Goal: Use online tool/utility: Utilize a website feature to perform a specific function

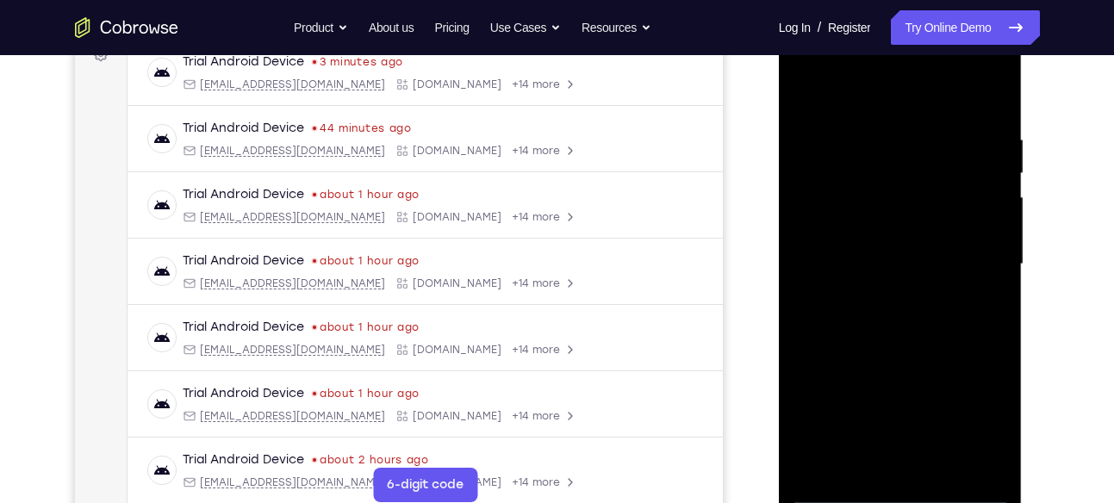
scroll to position [302, 0]
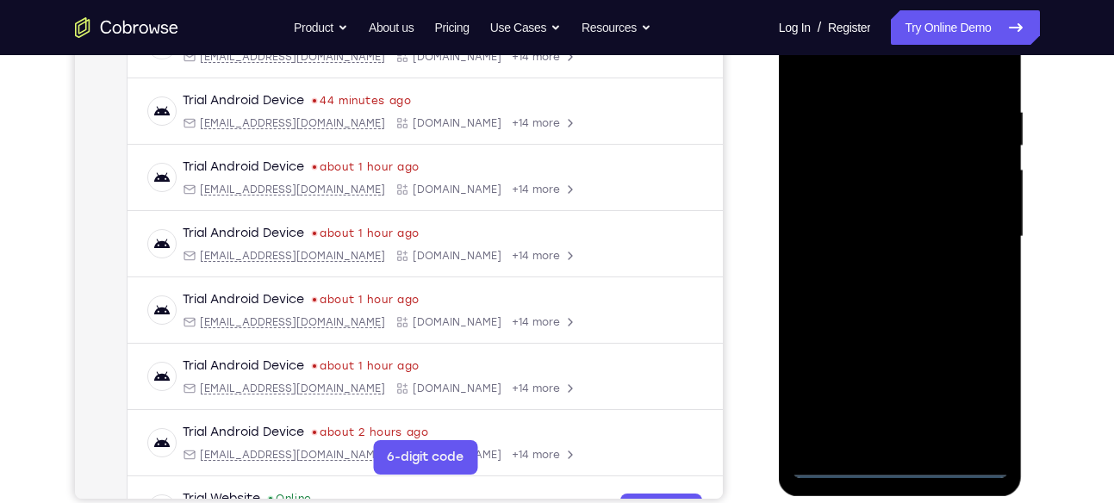
click at [894, 464] on div at bounding box center [900, 237] width 217 height 483
click at [975, 389] on div at bounding box center [900, 237] width 217 height 483
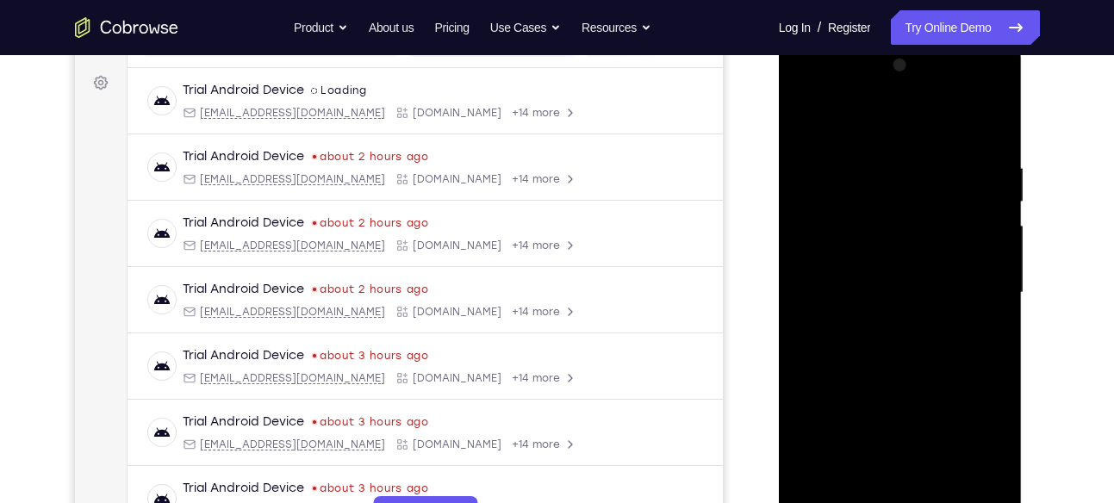
scroll to position [244, 0]
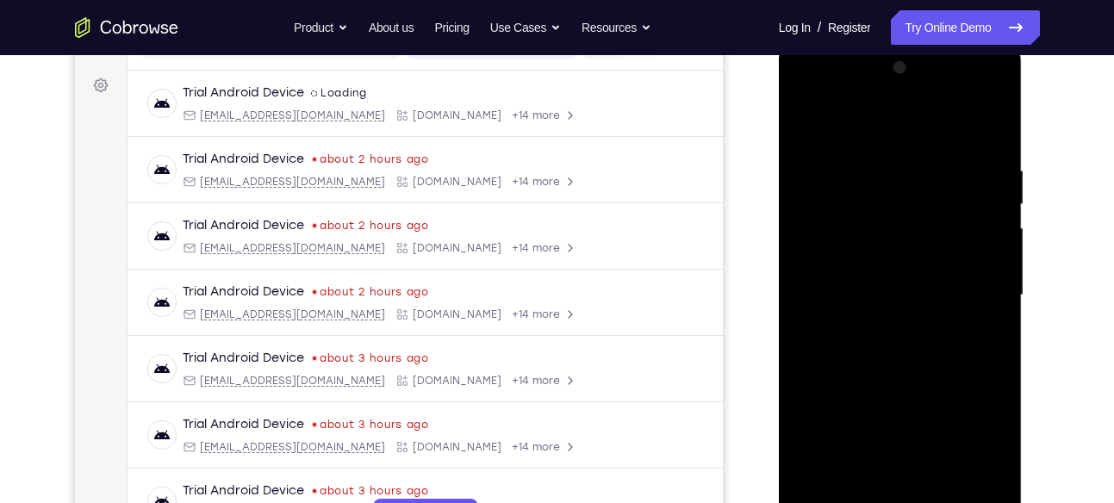
click at [986, 440] on div at bounding box center [900, 295] width 217 height 483
click at [837, 92] on div at bounding box center [900, 295] width 217 height 483
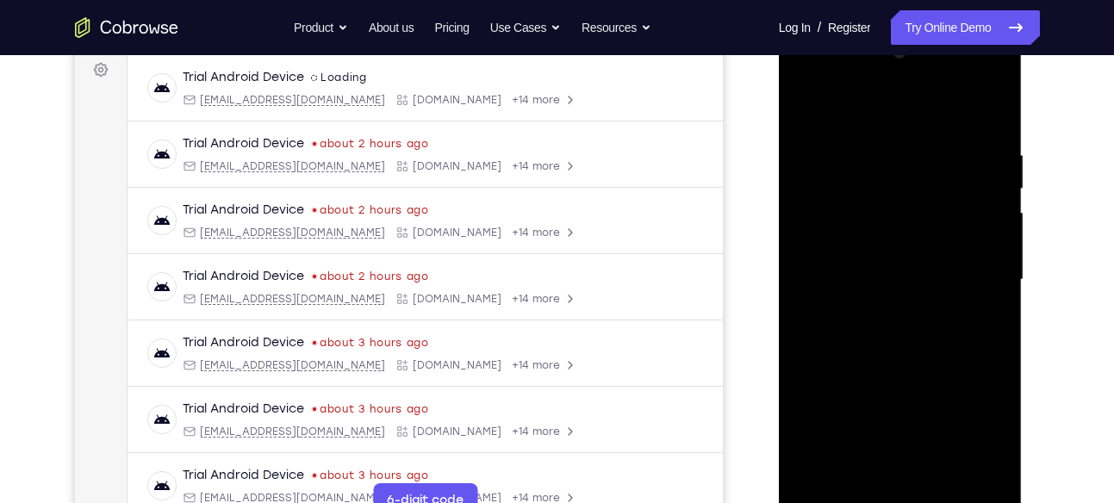
scroll to position [257, 0]
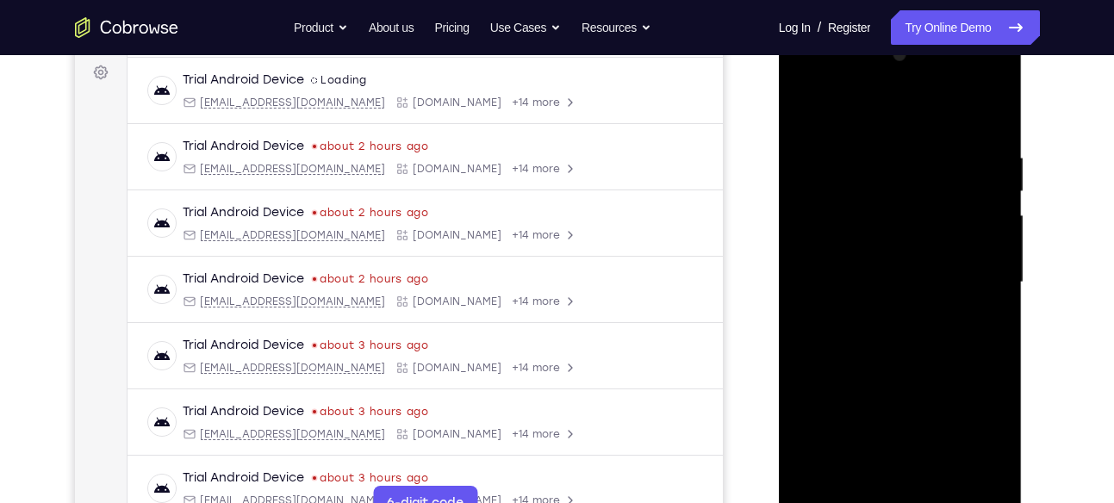
click at [982, 272] on div at bounding box center [900, 282] width 217 height 483
click at [972, 267] on div at bounding box center [900, 282] width 217 height 483
click at [972, 277] on div at bounding box center [900, 282] width 217 height 483
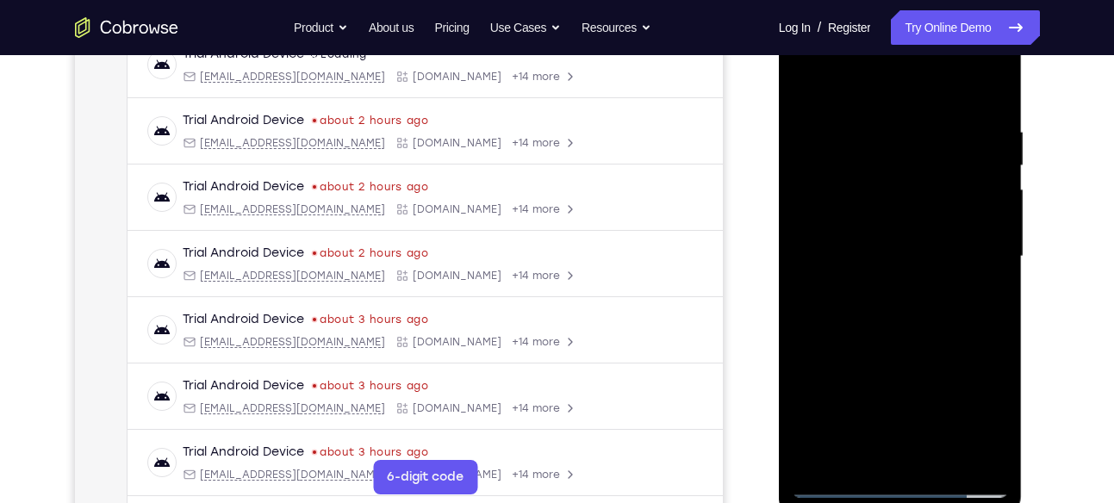
scroll to position [286, 0]
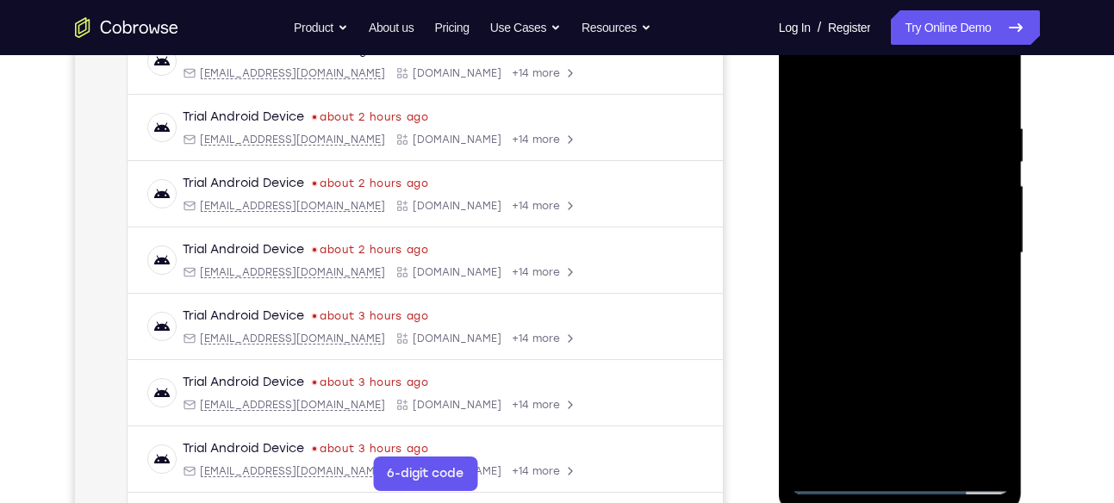
click at [886, 284] on div at bounding box center [900, 253] width 217 height 483
click at [870, 237] on div at bounding box center [900, 253] width 217 height 483
click at [875, 216] on div at bounding box center [900, 253] width 217 height 483
click at [841, 248] on div at bounding box center [900, 253] width 217 height 483
click at [818, 308] on div at bounding box center [900, 253] width 217 height 483
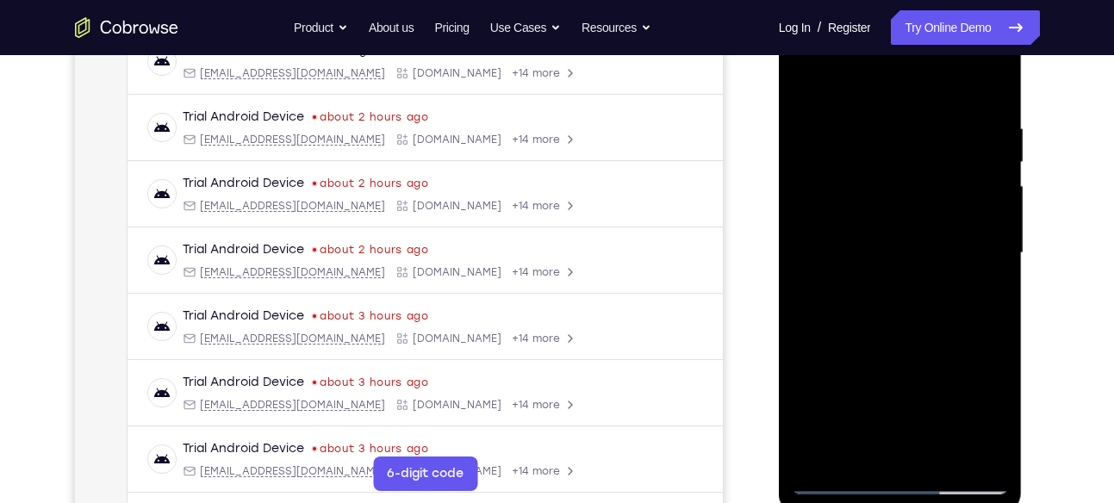
click at [882, 336] on div at bounding box center [900, 253] width 217 height 483
click at [945, 452] on div at bounding box center [900, 253] width 217 height 483
click at [901, 342] on div at bounding box center [900, 253] width 217 height 483
click at [813, 80] on div at bounding box center [900, 253] width 217 height 483
click at [869, 117] on div at bounding box center [900, 253] width 217 height 483
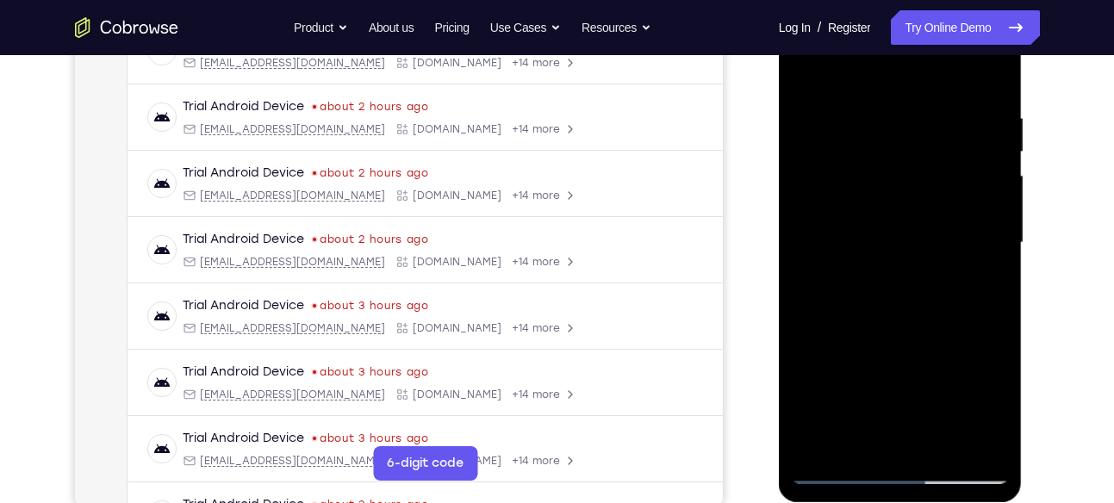
scroll to position [296, 0]
click at [1000, 226] on div at bounding box center [900, 244] width 217 height 483
click at [994, 218] on div at bounding box center [900, 244] width 217 height 483
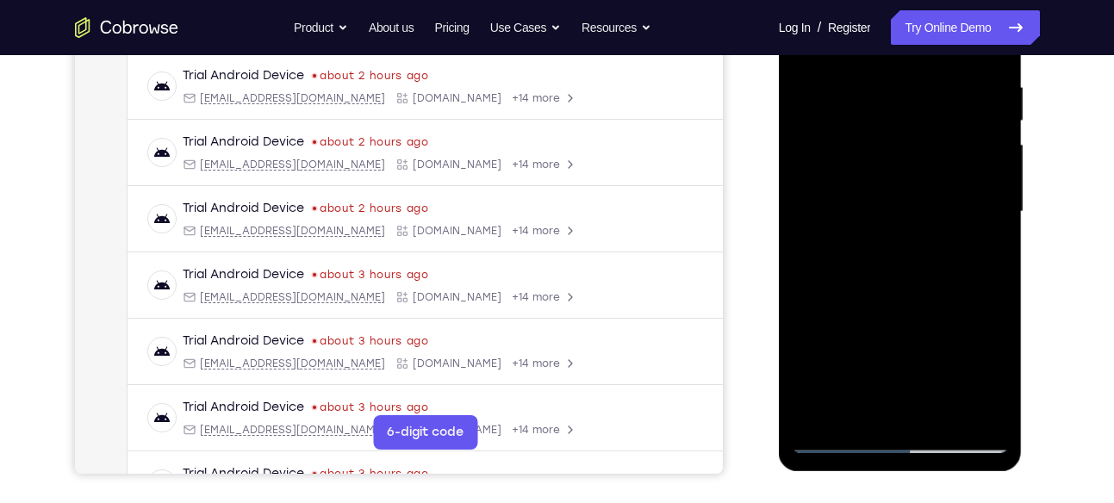
scroll to position [314, 0]
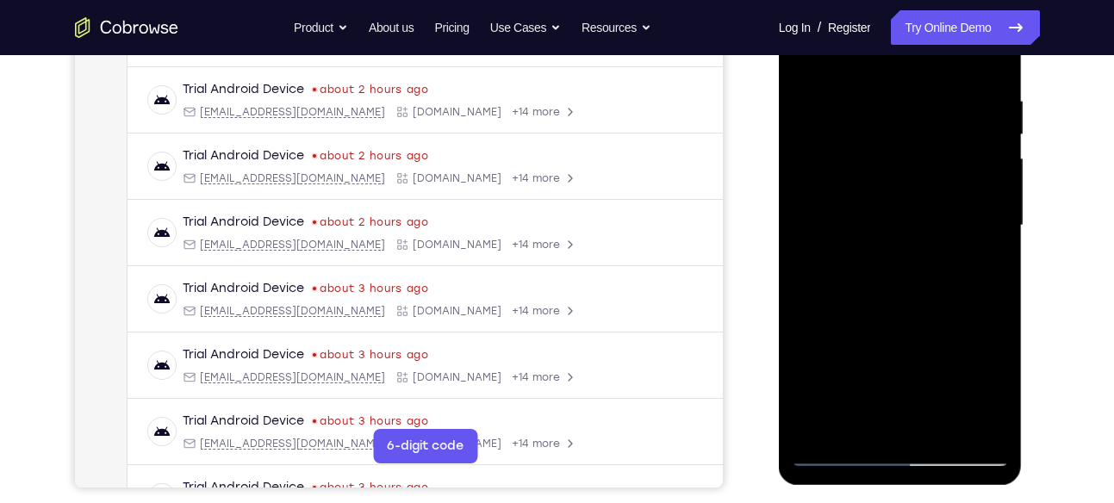
drag, startPoint x: 989, startPoint y: 179, endPoint x: 753, endPoint y: 227, distance: 240.8
click at [779, 227] on html "Online web based iOS Simulators and Android Emulators. Run iPhone, iPad, Mobile…" at bounding box center [902, 230] width 246 height 517
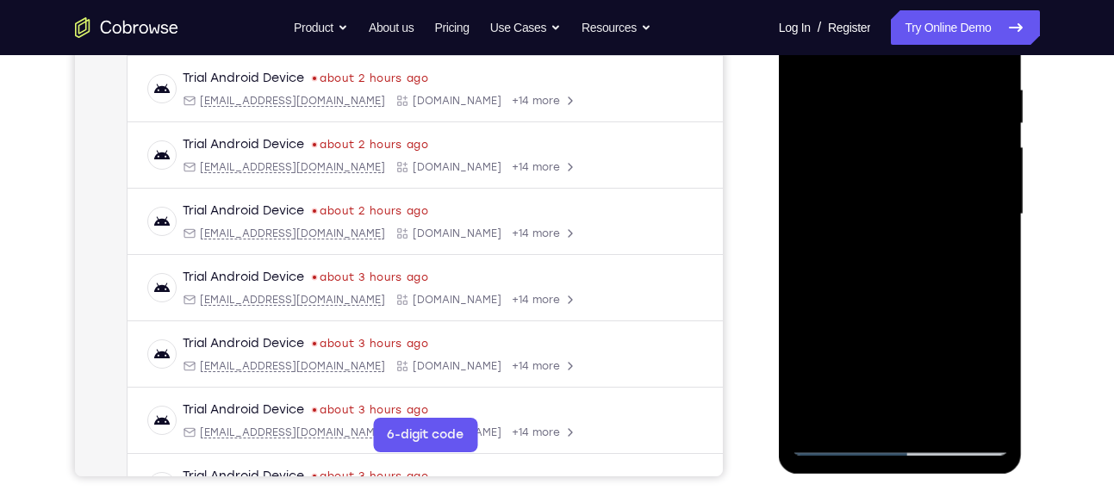
scroll to position [327, 0]
click at [998, 205] on div at bounding box center [900, 213] width 217 height 483
drag, startPoint x: 998, startPoint y: 205, endPoint x: 991, endPoint y: 195, distance: 12.4
click at [991, 195] on div at bounding box center [900, 213] width 217 height 483
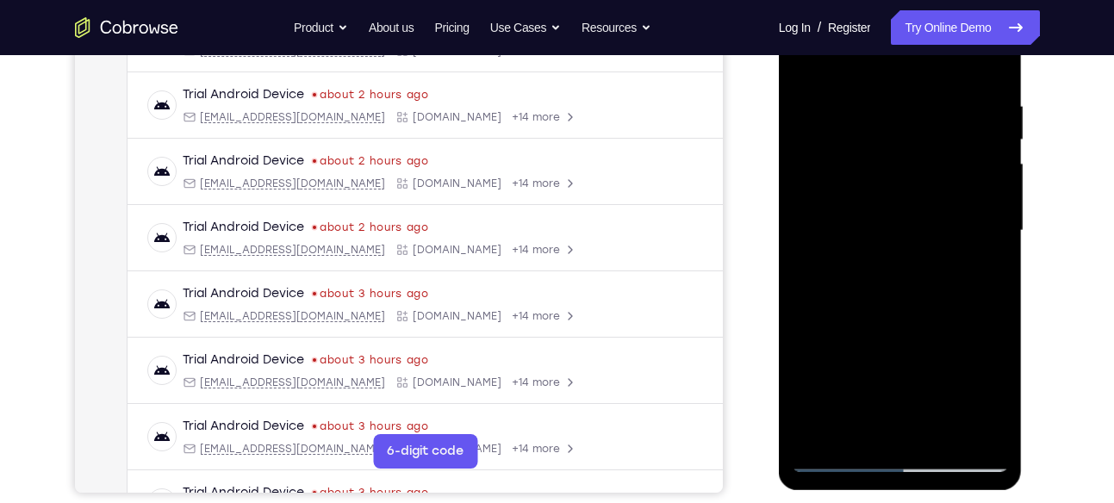
scroll to position [308, 0]
drag, startPoint x: 1005, startPoint y: 158, endPoint x: 838, endPoint y: 165, distance: 166.5
click at [838, 165] on div at bounding box center [900, 232] width 217 height 483
drag, startPoint x: 987, startPoint y: 149, endPoint x: 795, endPoint y: 120, distance: 194.4
click at [795, 120] on div at bounding box center [900, 232] width 217 height 483
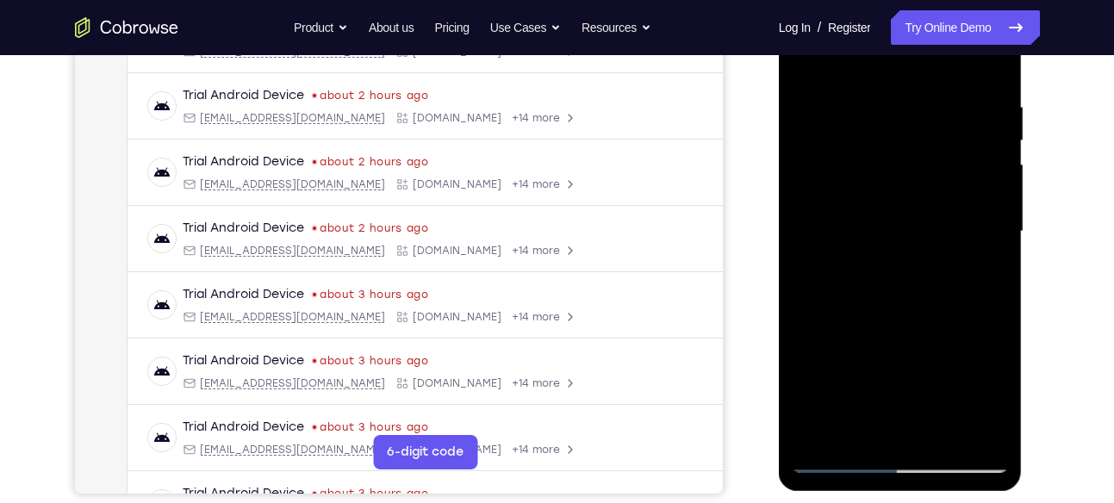
drag, startPoint x: 967, startPoint y: 169, endPoint x: 856, endPoint y: 172, distance: 110.3
click at [856, 172] on div at bounding box center [900, 232] width 217 height 483
drag, startPoint x: 969, startPoint y: 157, endPoint x: 871, endPoint y: 164, distance: 98.5
click at [871, 164] on div at bounding box center [900, 232] width 217 height 483
drag, startPoint x: 974, startPoint y: 190, endPoint x: 780, endPoint y: 252, distance: 203.5
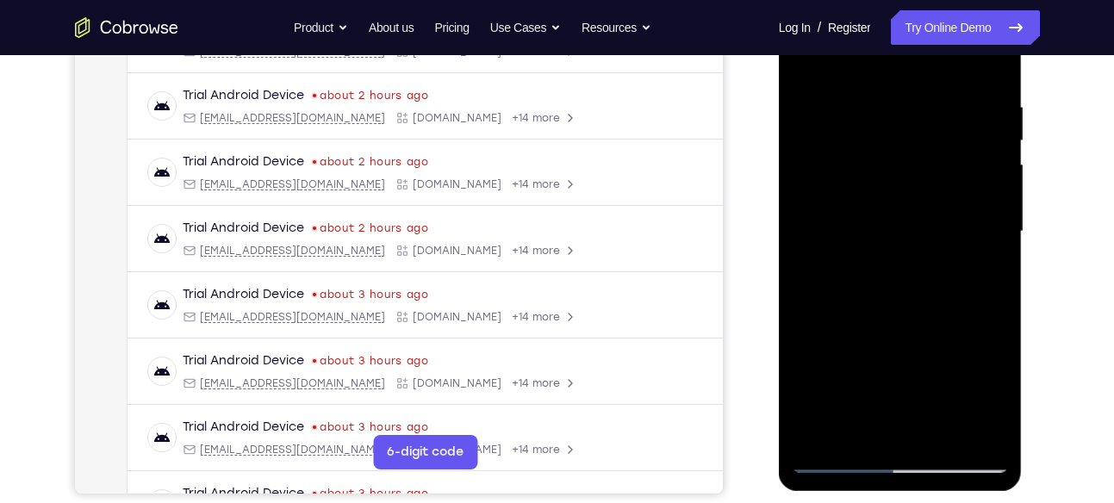
click at [780, 252] on div at bounding box center [901, 235] width 244 height 514
drag, startPoint x: 975, startPoint y: 180, endPoint x: 713, endPoint y: 287, distance: 283.7
click at [779, 287] on html "Online web based iOS Simulators and Android Emulators. Run iPhone, iPad, Mobile…" at bounding box center [902, 236] width 246 height 517
drag, startPoint x: 990, startPoint y: 215, endPoint x: 794, endPoint y: 248, distance: 198.5
click at [794, 248] on div at bounding box center [900, 232] width 217 height 483
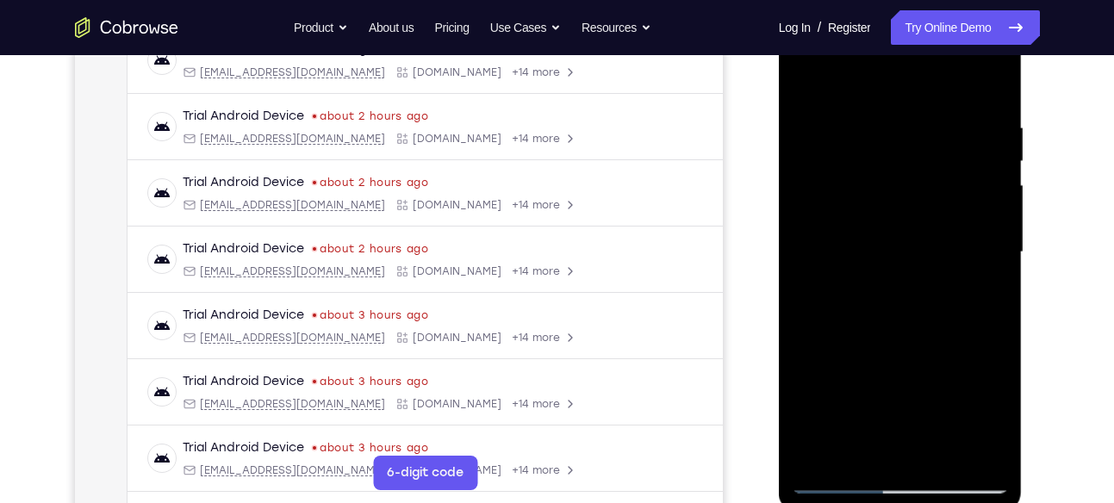
scroll to position [286, 0]
click at [991, 96] on div at bounding box center [900, 253] width 217 height 483
click at [988, 91] on div at bounding box center [900, 253] width 217 height 483
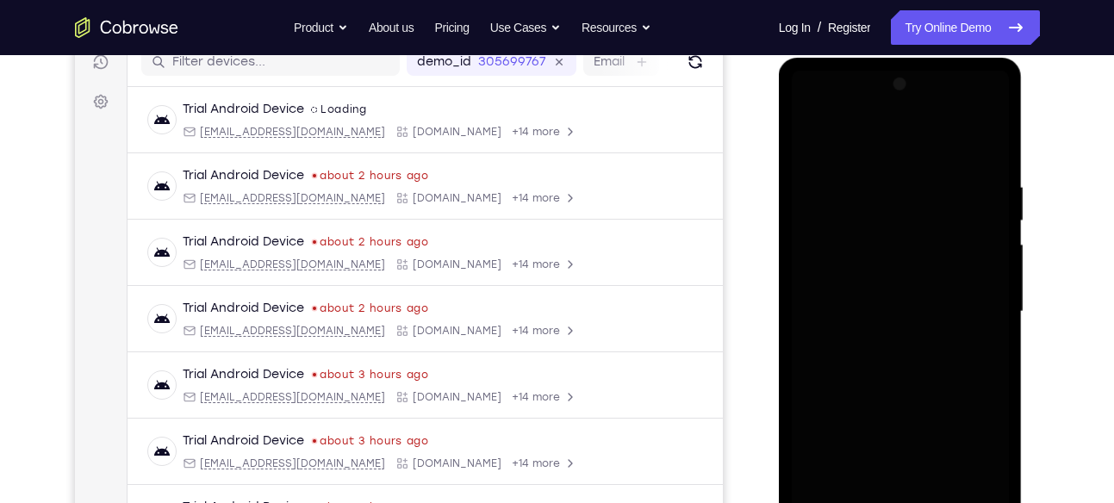
scroll to position [226, 0]
